Goal: Book appointment/travel/reservation

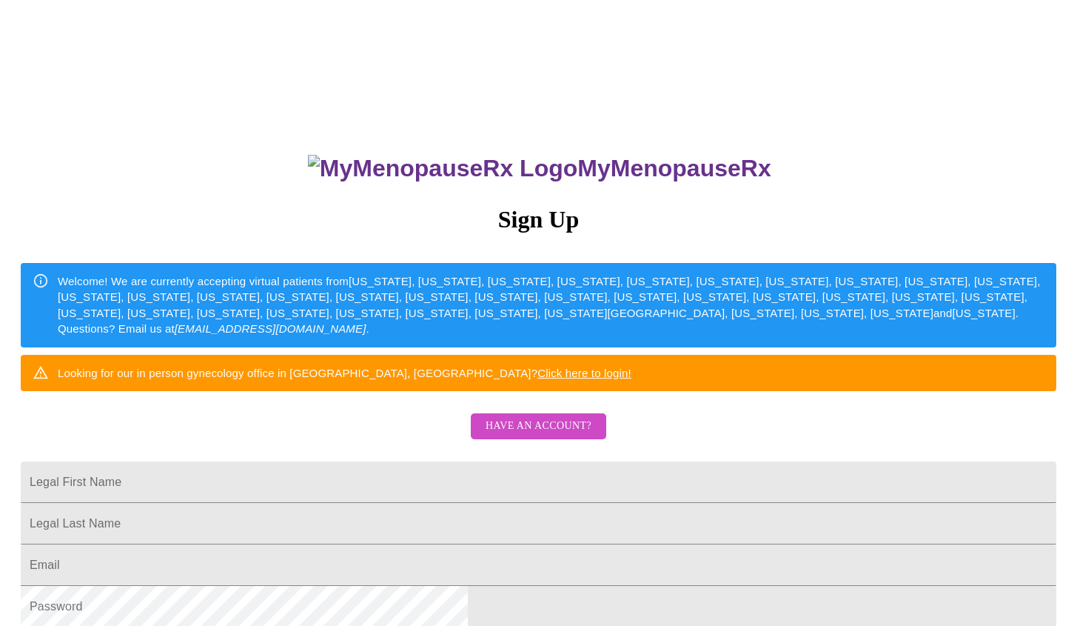
click at [555, 435] on span "Have an account?" at bounding box center [539, 426] width 106 height 19
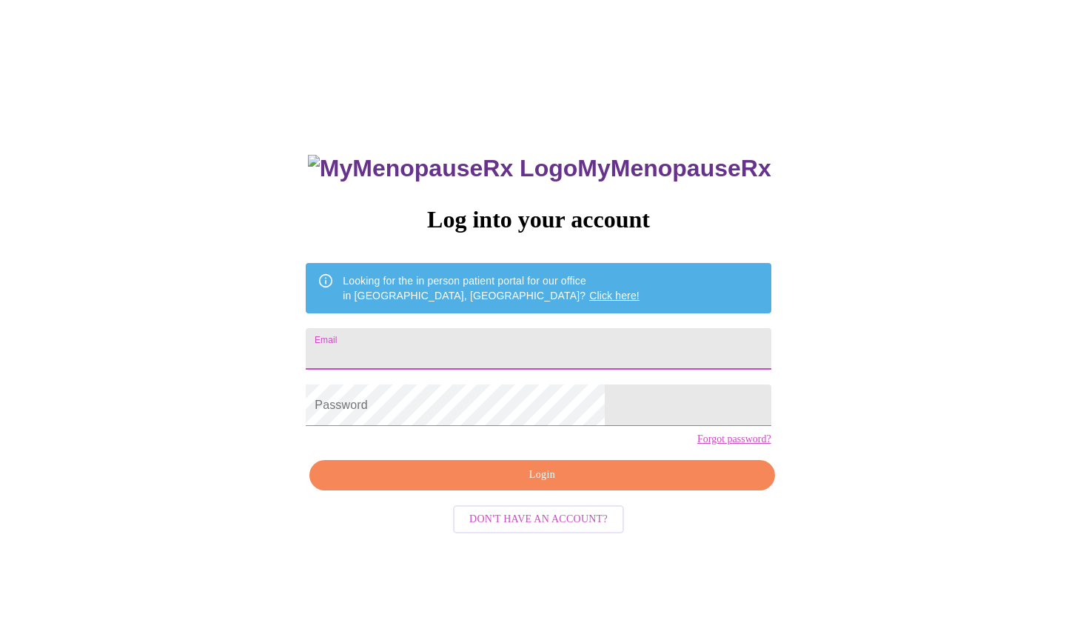
click at [537, 335] on input "Email" at bounding box center [538, 348] width 465 height 41
type input "[EMAIL_ADDRESS][DOMAIN_NAME]"
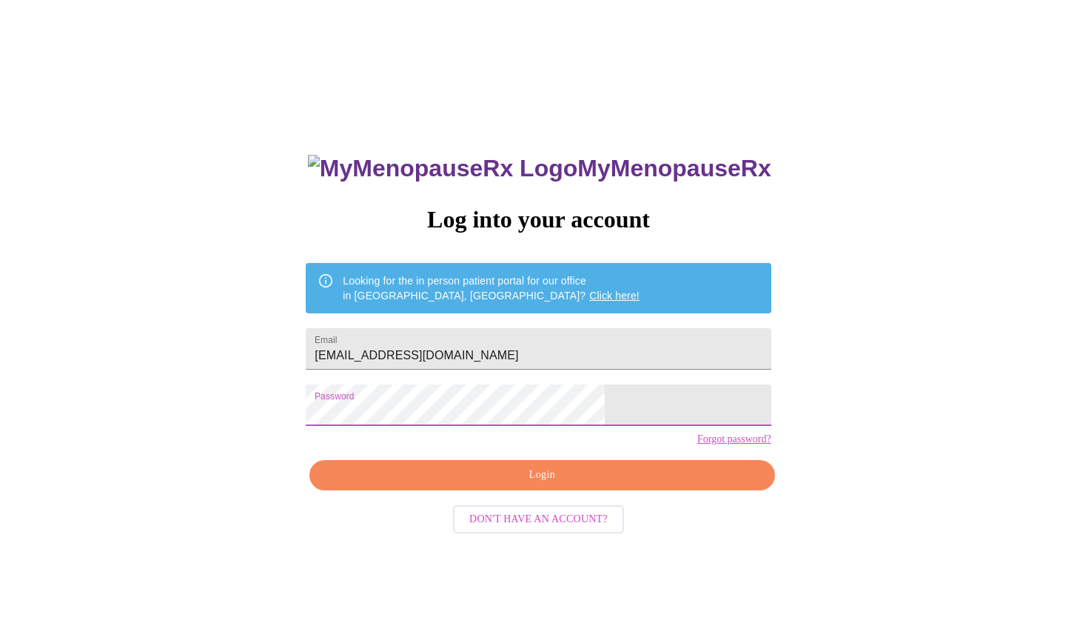
click at [531, 484] on span "Login" at bounding box center [541, 475] width 431 height 19
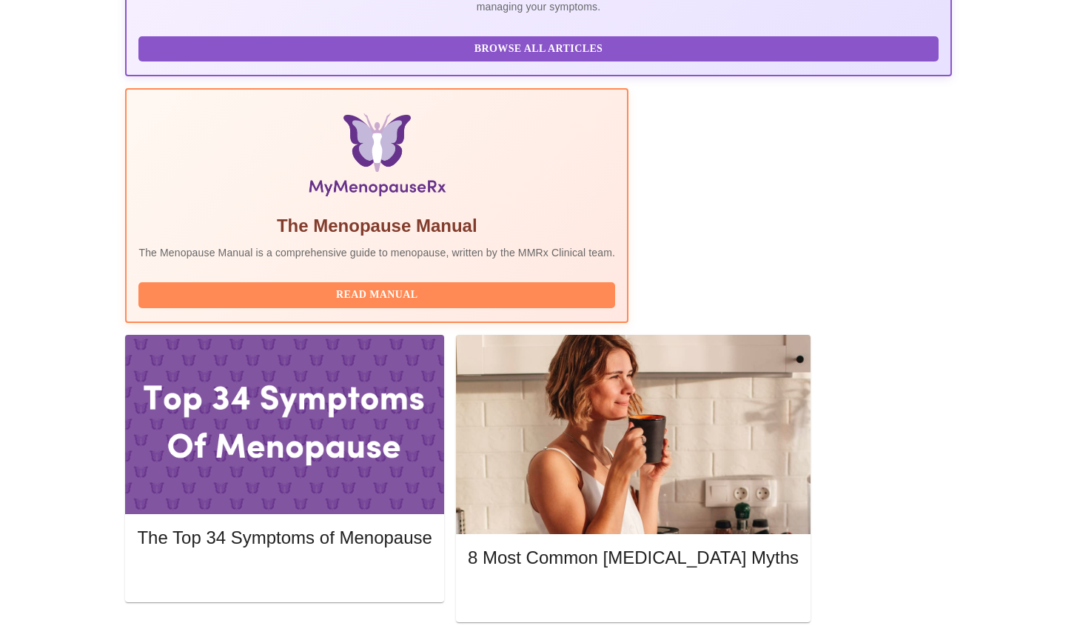
scroll to position [386, 0]
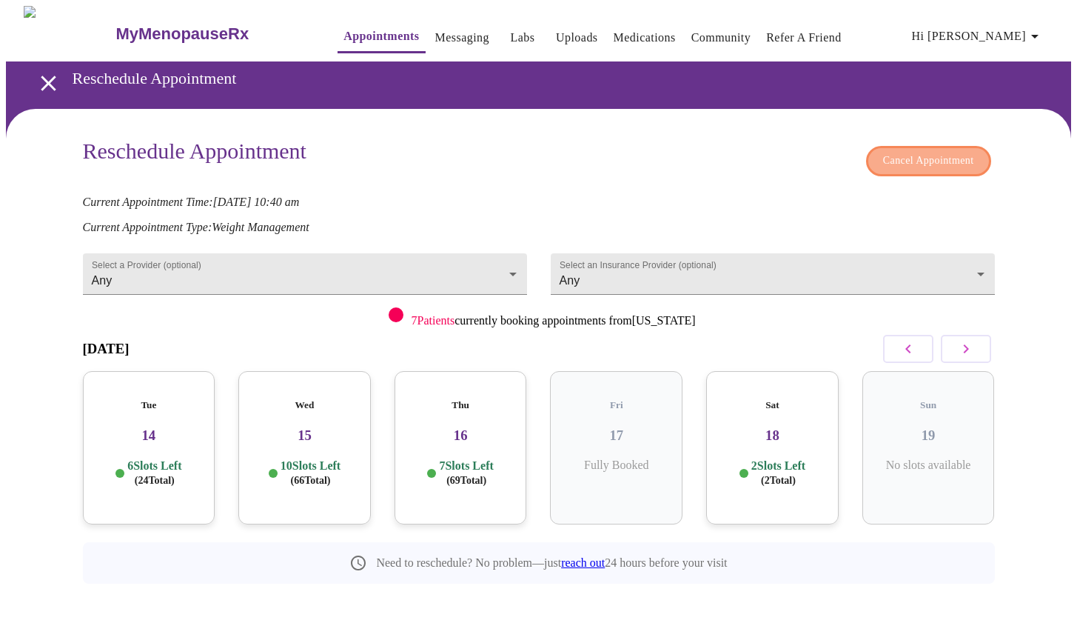
click at [919, 157] on span "Cancel Appointment" at bounding box center [928, 161] width 91 height 19
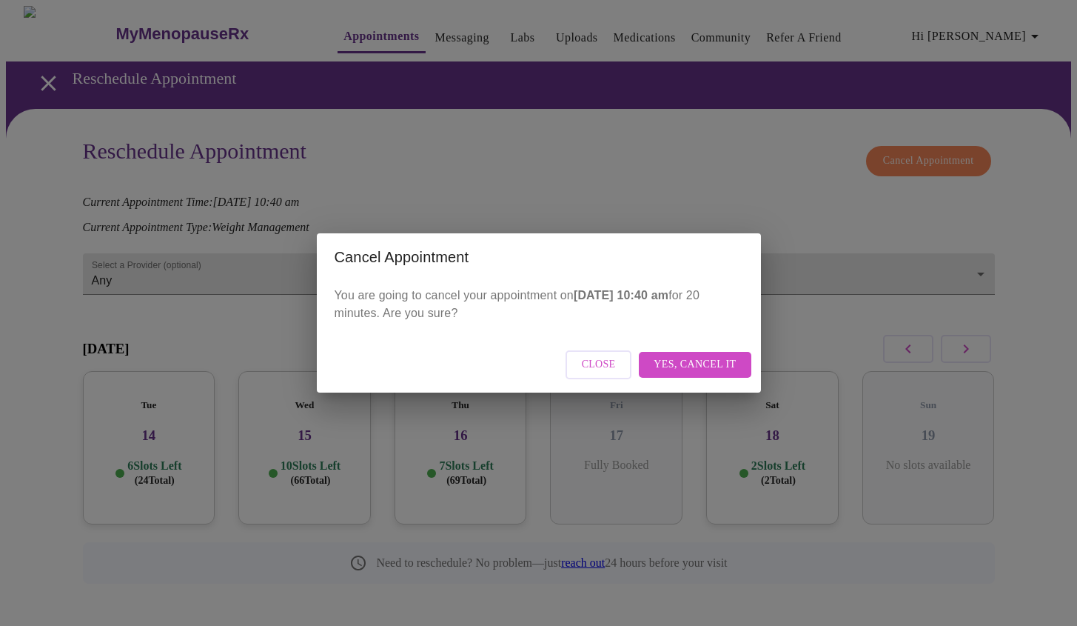
click at [683, 364] on span "Yes, cancel it" at bounding box center [695, 364] width 82 height 19
click at [665, 369] on span "Close" at bounding box center [663, 364] width 34 height 19
